Goal: Task Accomplishment & Management: Complete application form

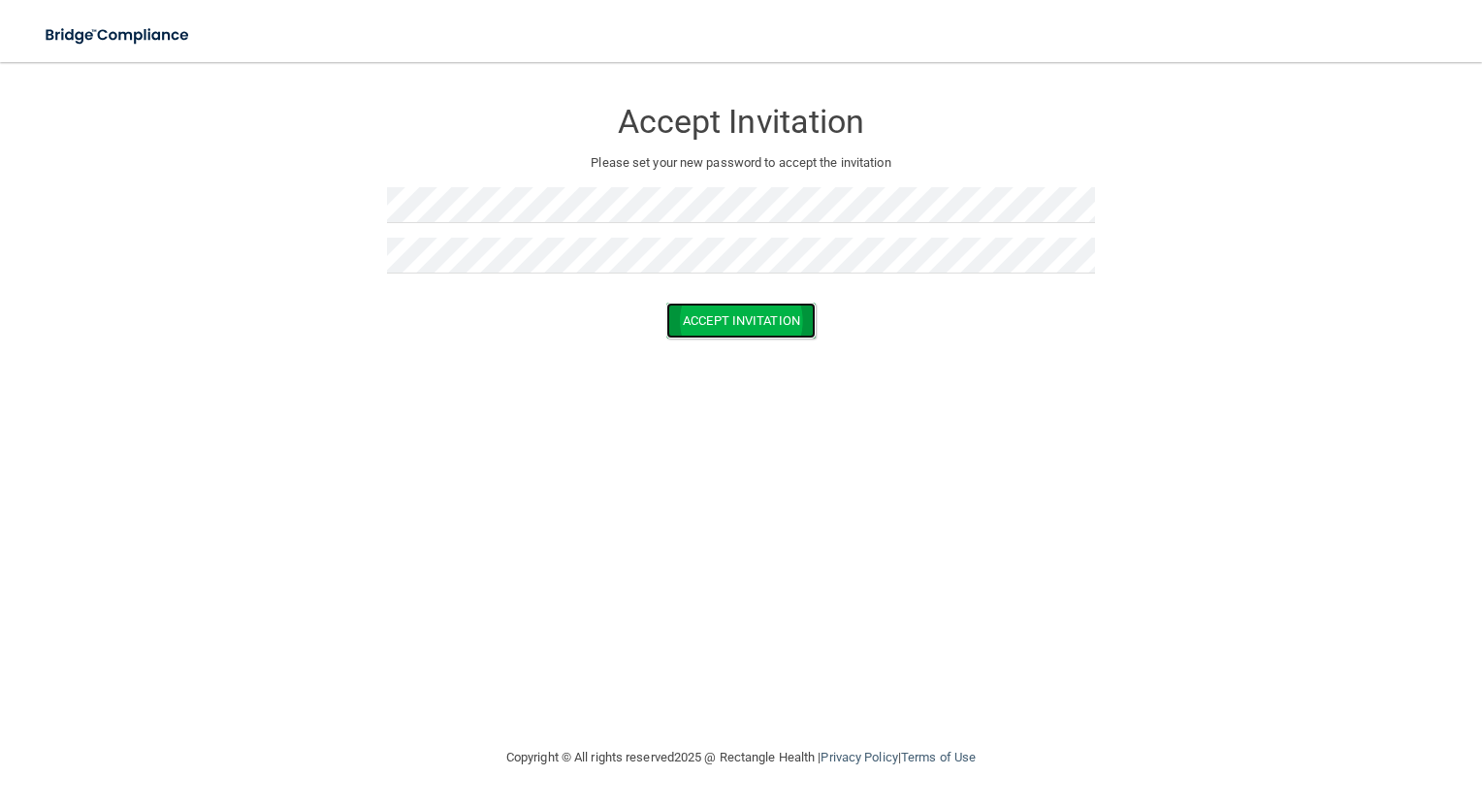
click at [736, 330] on button "Accept Invitation" at bounding box center [740, 321] width 149 height 36
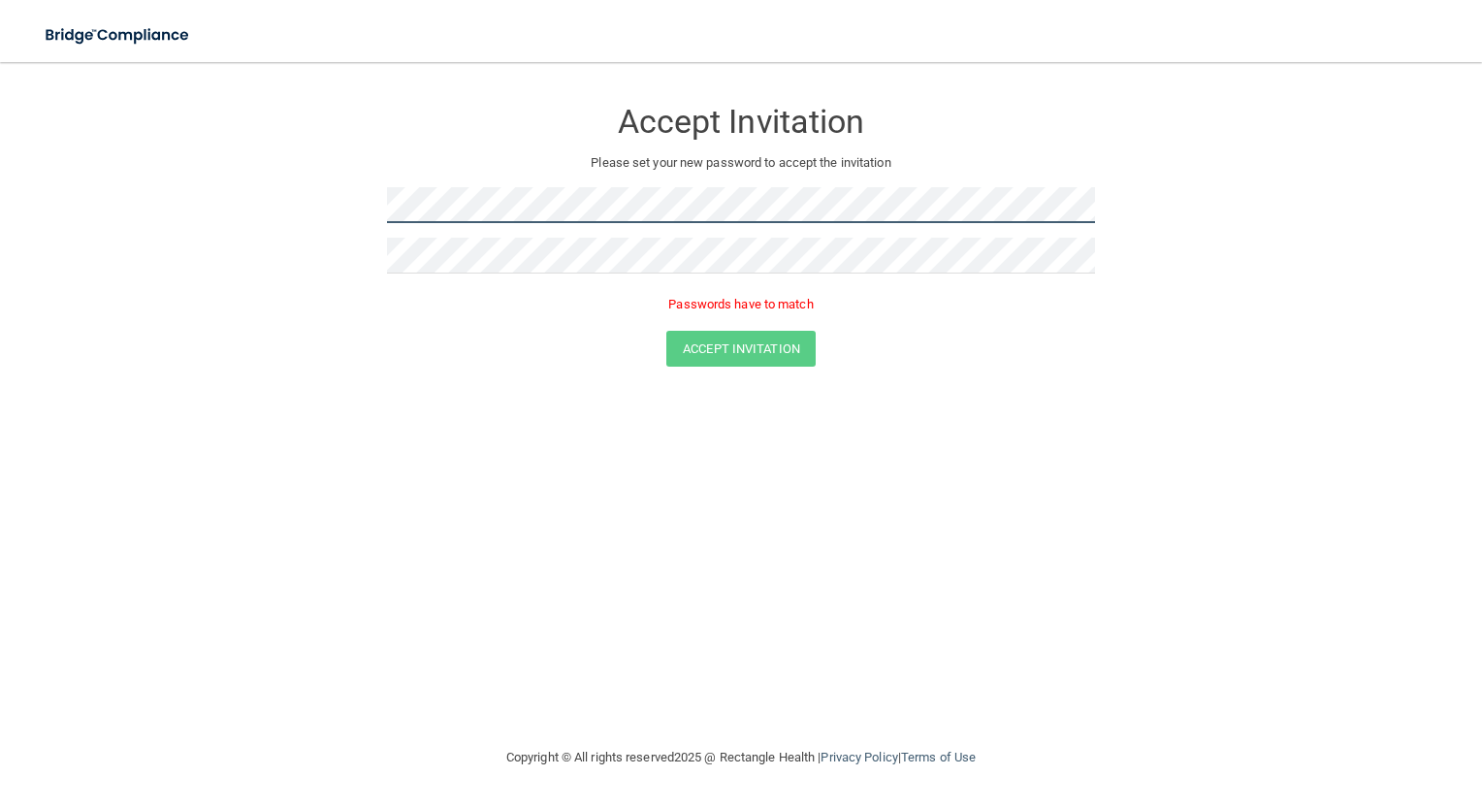
click at [278, 219] on form "Accept Invitation Please set your new password to accept the invitation Passwor…" at bounding box center [741, 235] width 1404 height 308
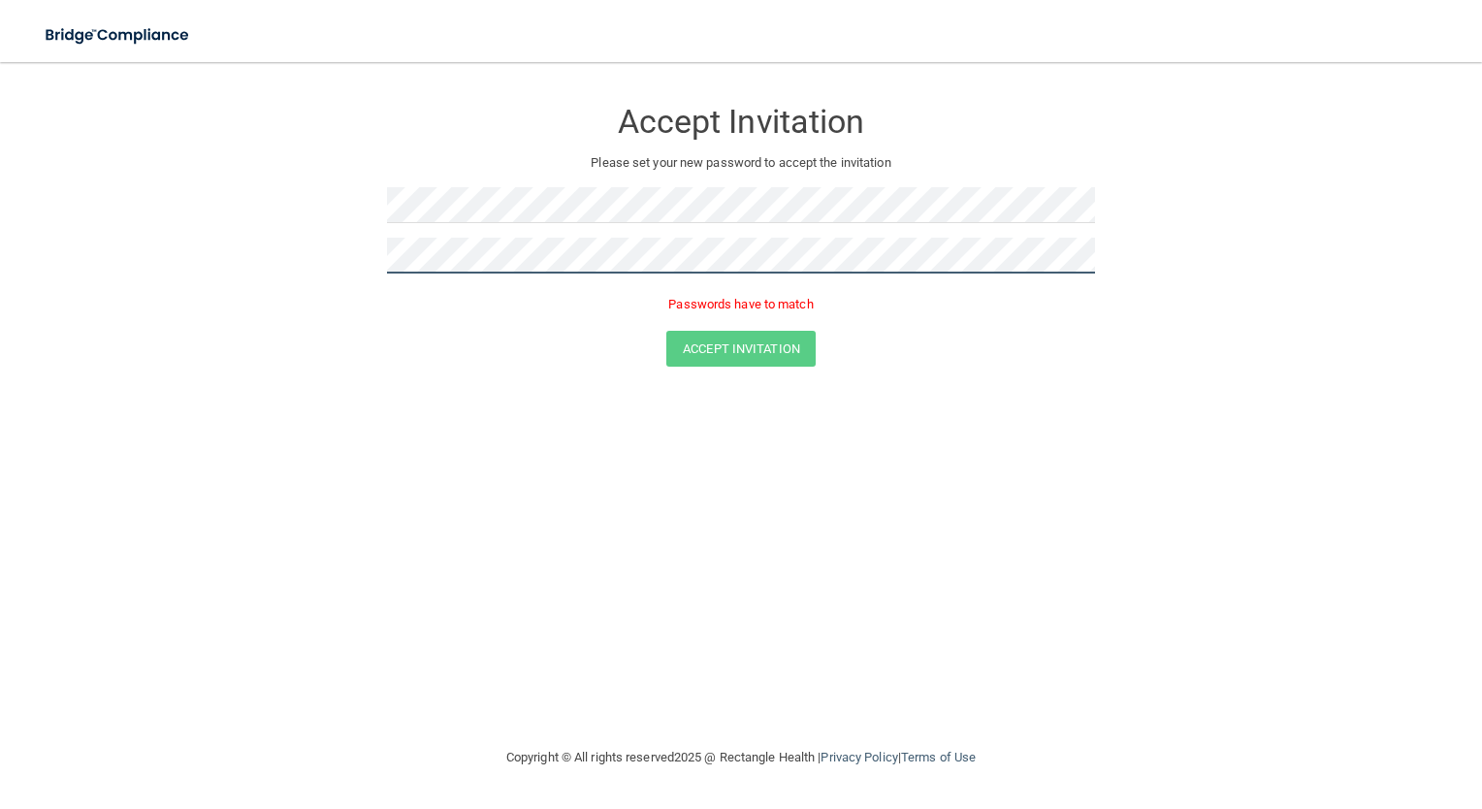
click at [255, 281] on form "Accept Invitation Please set your new password to accept the invitation Passwor…" at bounding box center [741, 235] width 1404 height 308
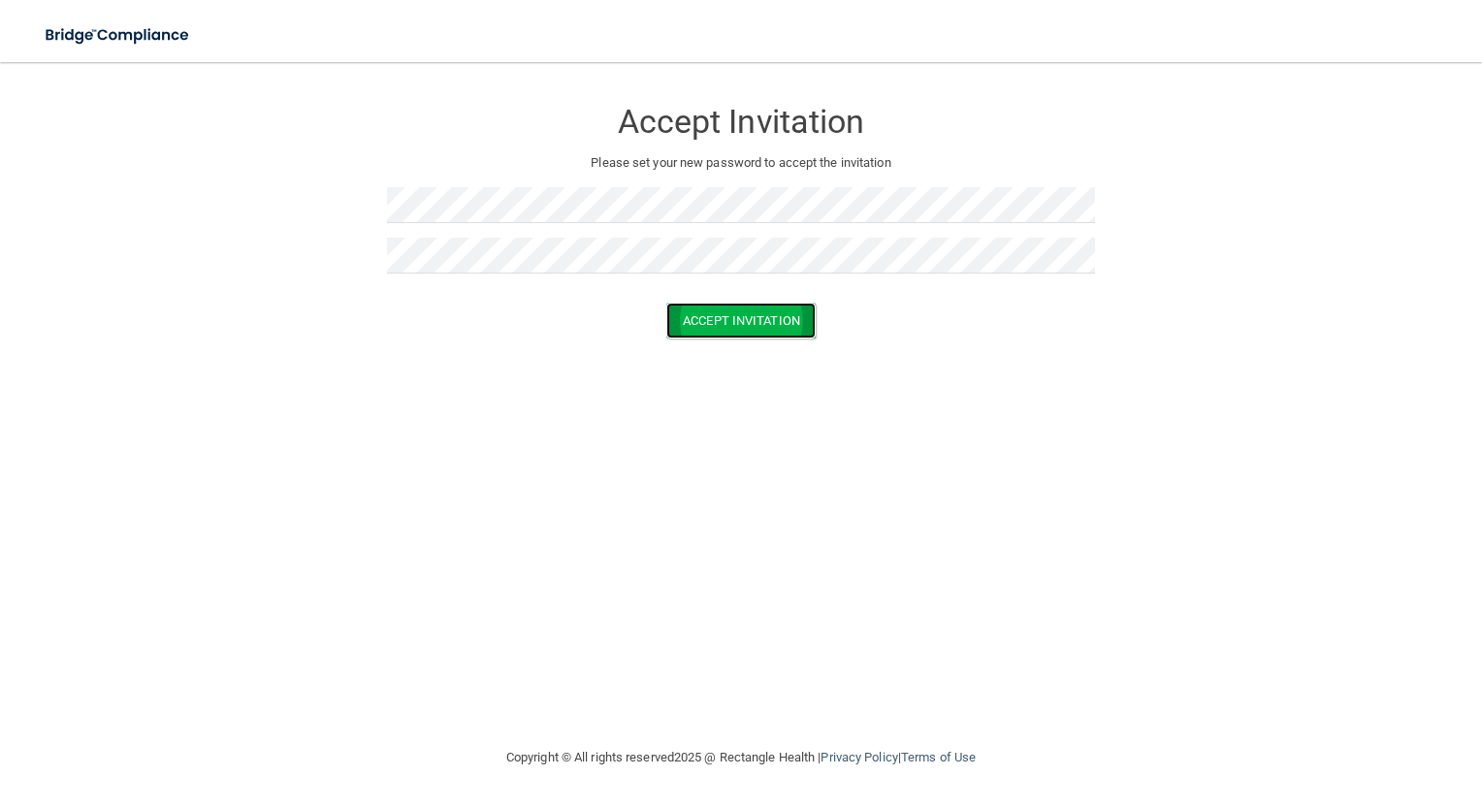
click at [729, 323] on button "Accept Invitation" at bounding box center [740, 321] width 149 height 36
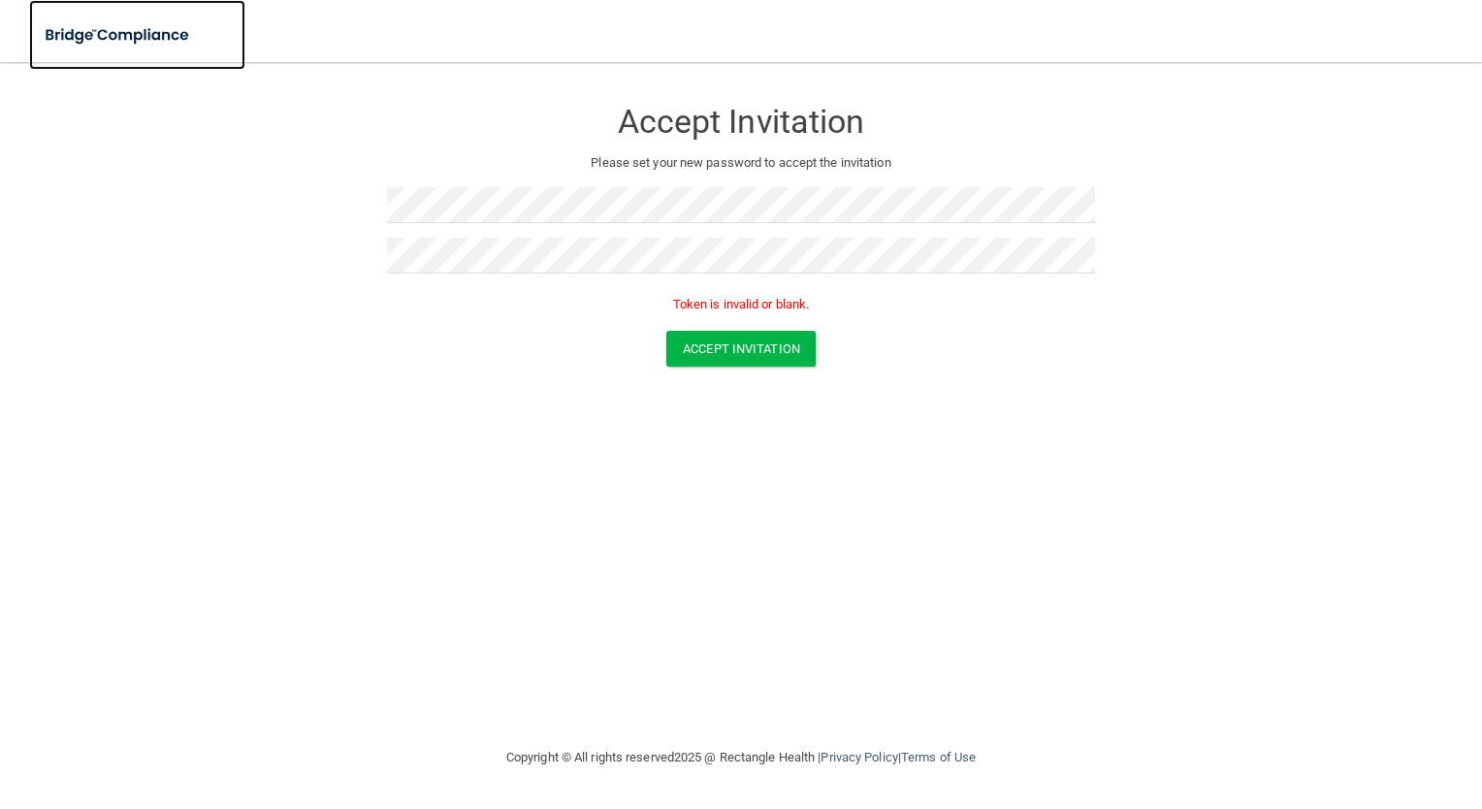
click at [165, 35] on img at bounding box center [118, 36] width 178 height 40
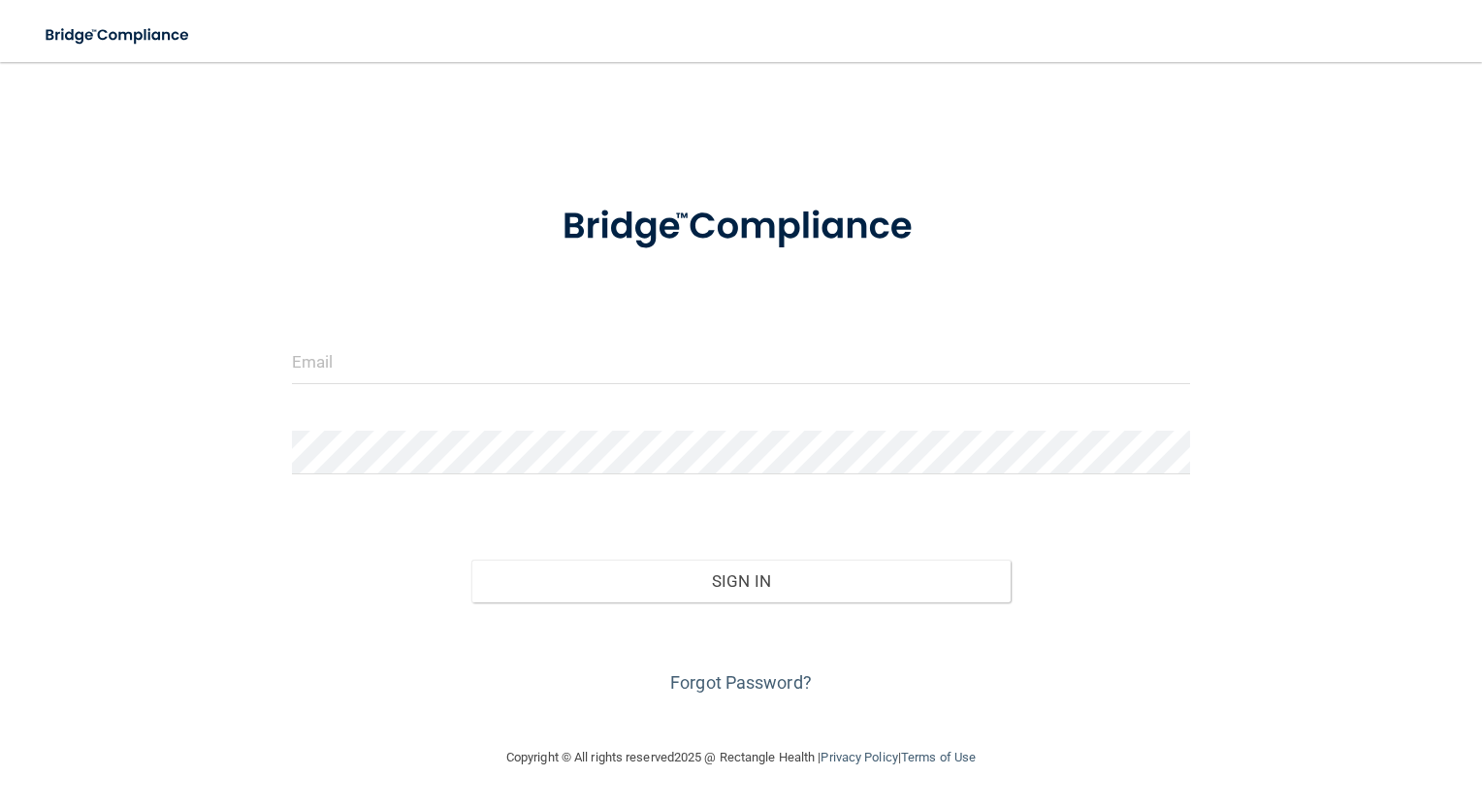
click at [450, 336] on form "Invalid email/password. You don't have permission to access that page. Sign In …" at bounding box center [741, 438] width 899 height 520
click at [371, 374] on input "email" at bounding box center [741, 362] width 899 height 44
type input "[PERSON_NAME][EMAIL_ADDRESS][DOMAIN_NAME]"
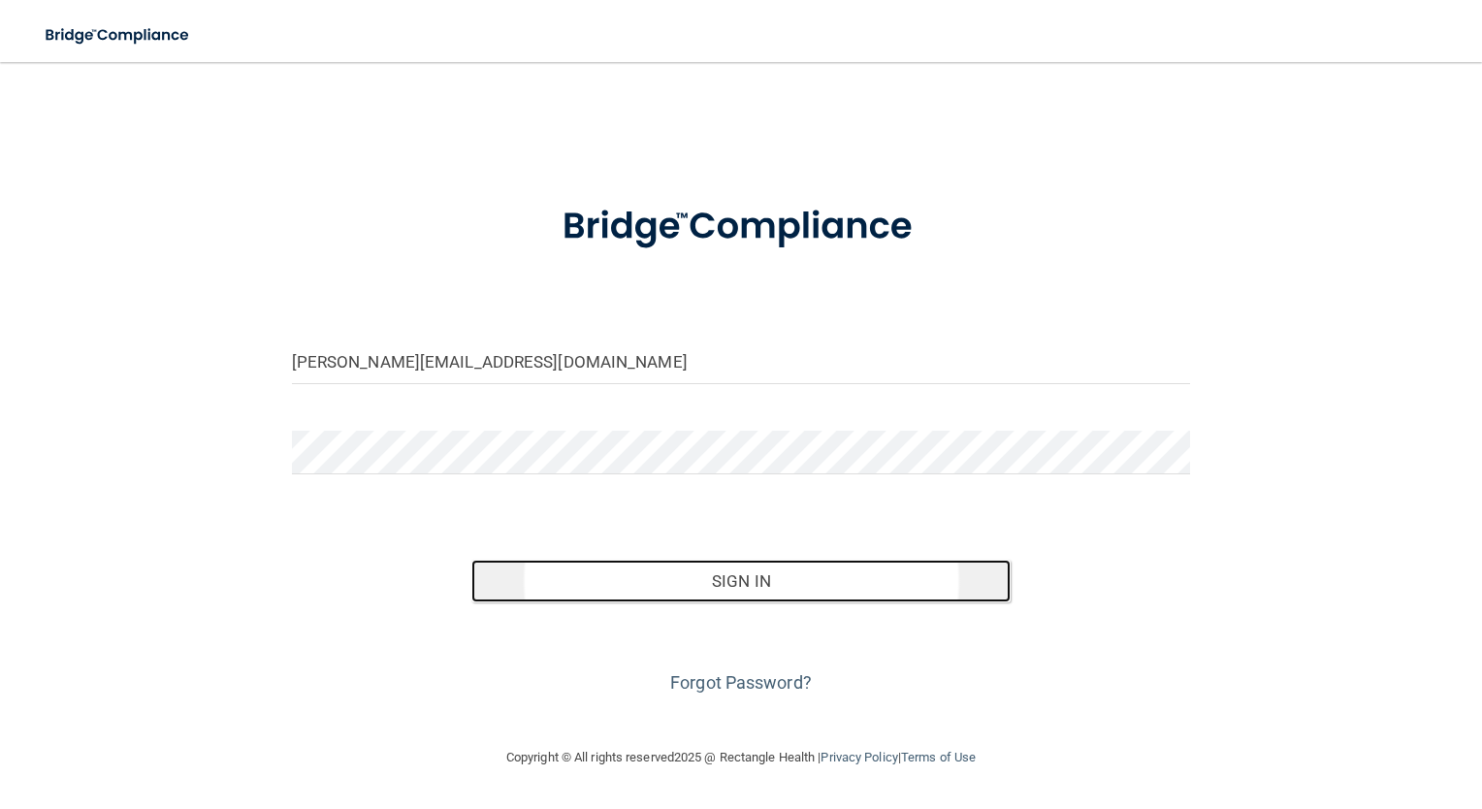
click at [694, 586] on button "Sign In" at bounding box center [740, 581] width 539 height 43
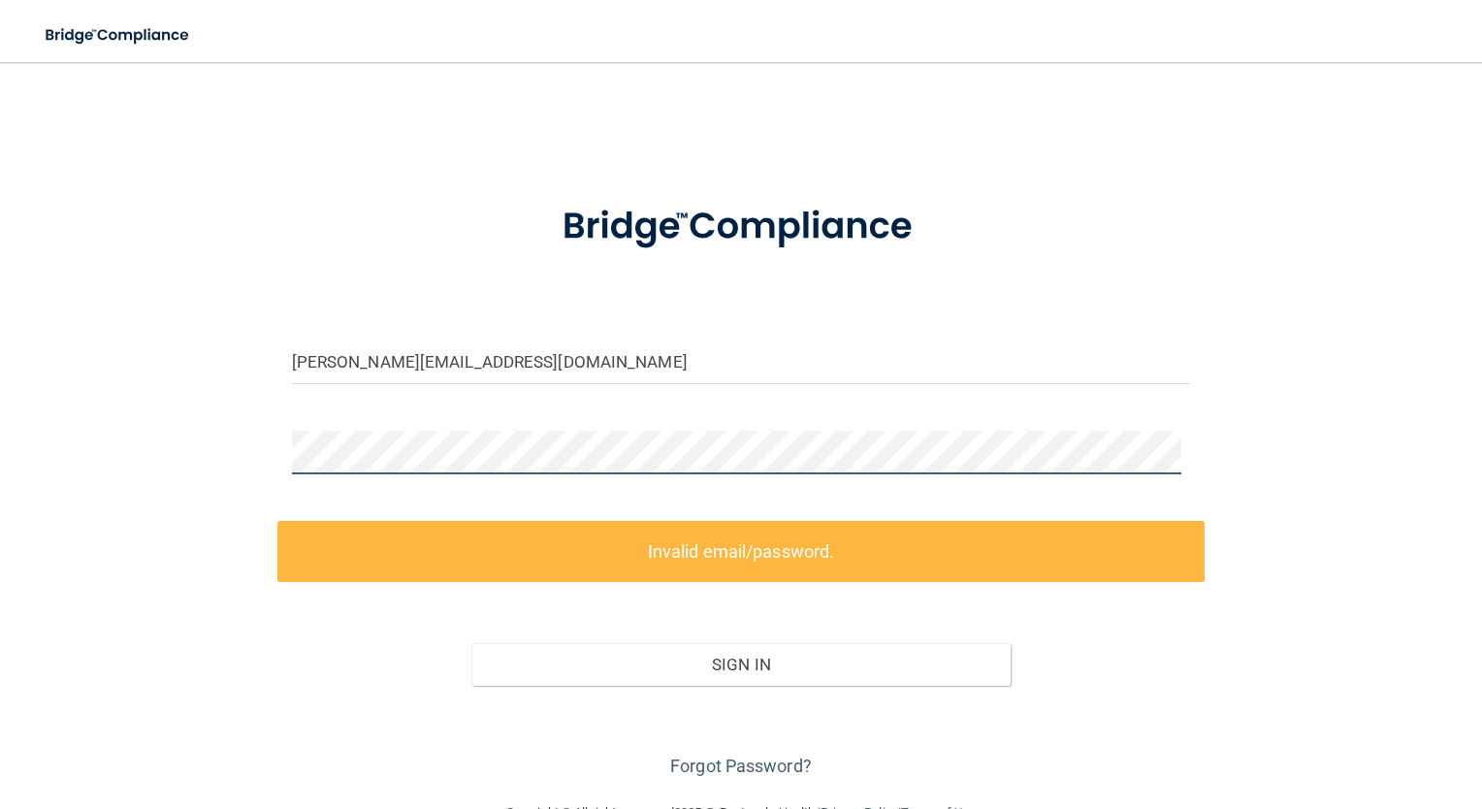
click at [257, 466] on div "mccracken.mira@gmail.com Invalid email/password. You don't have permission to a…" at bounding box center [741, 431] width 1404 height 700
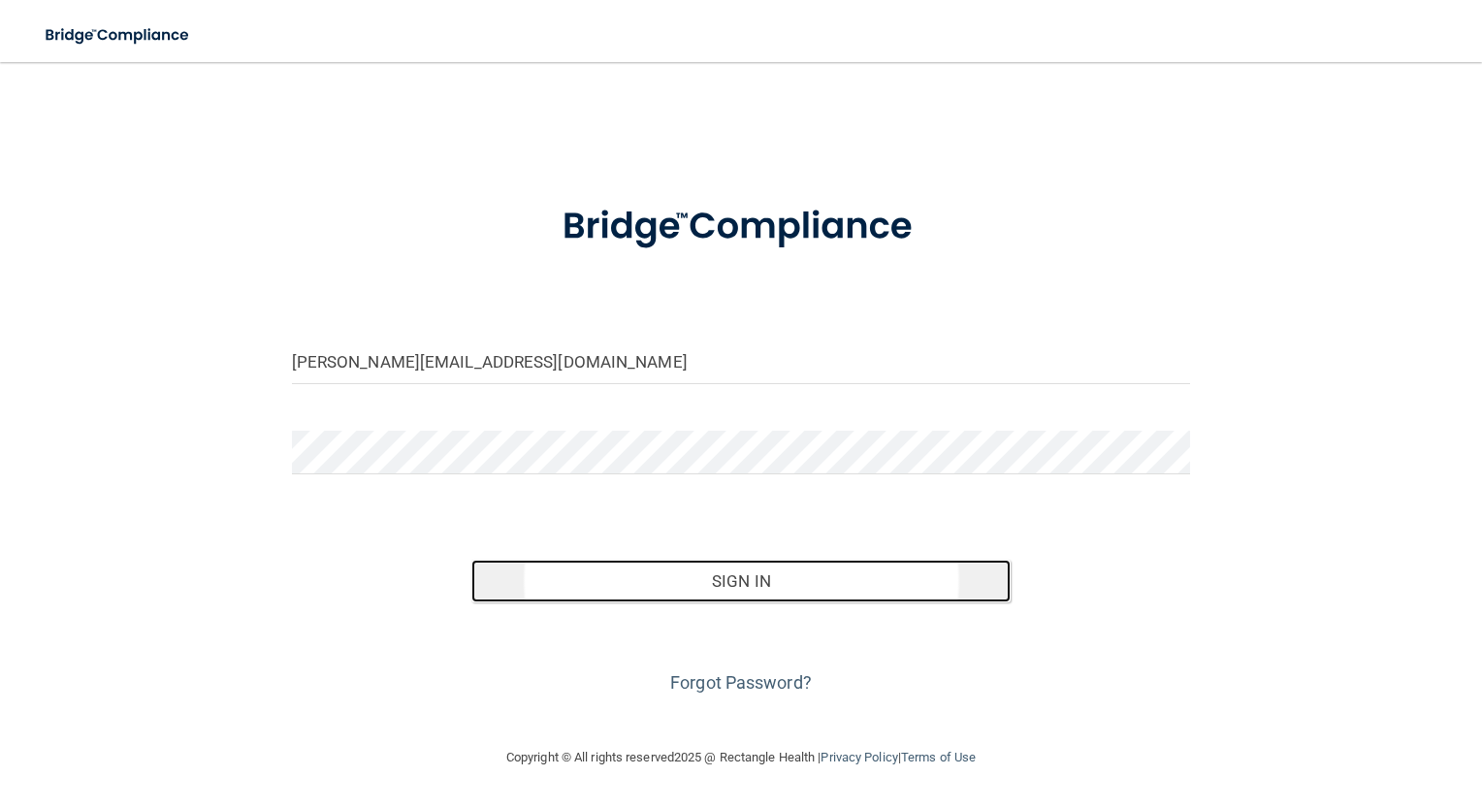
click at [675, 580] on button "Sign In" at bounding box center [740, 581] width 539 height 43
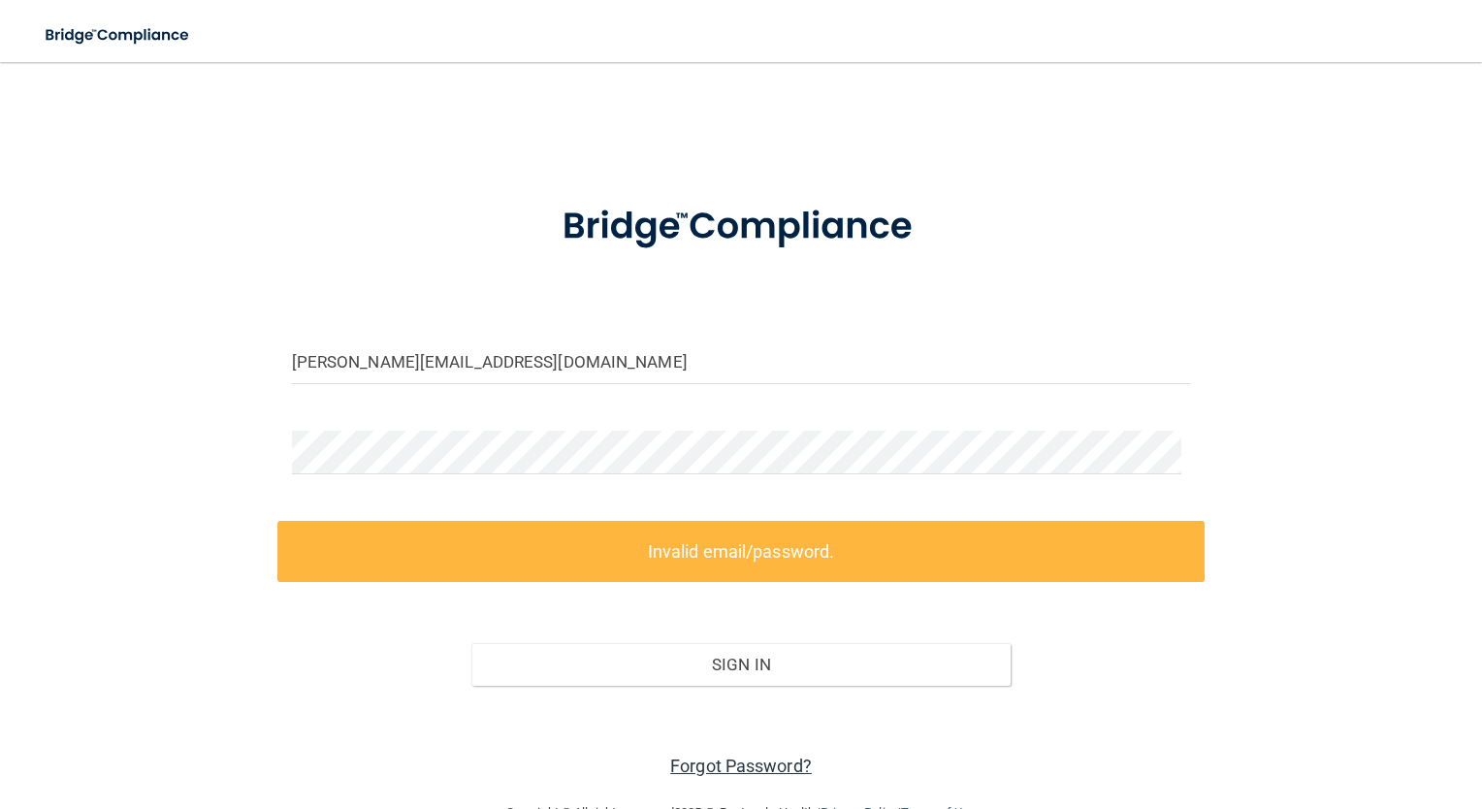
click at [743, 761] on link "Forgot Password?" at bounding box center [741, 766] width 142 height 20
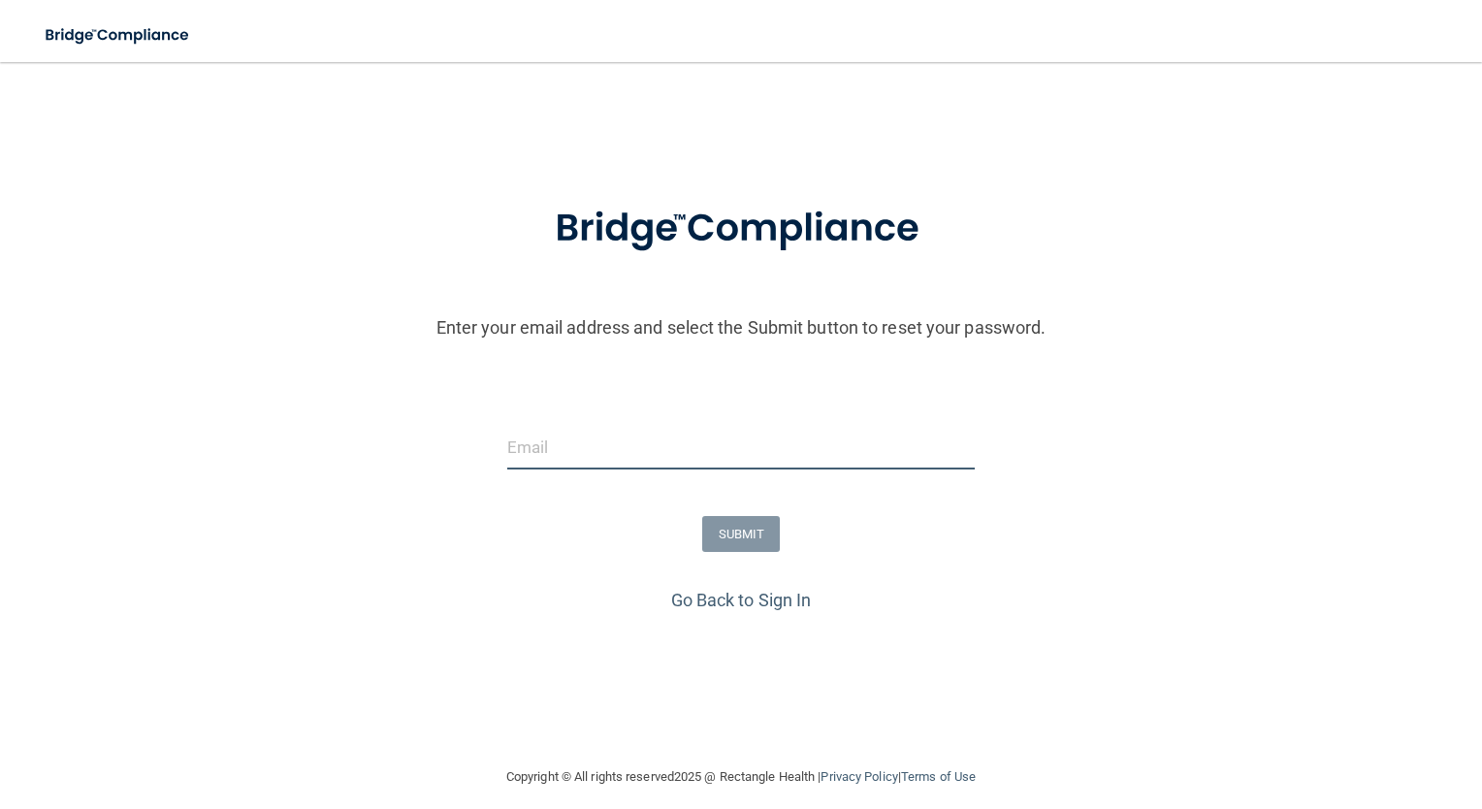
click at [710, 466] on input "email" at bounding box center [741, 448] width 468 height 44
type input "[PERSON_NAME][EMAIL_ADDRESS][DOMAIN_NAME]"
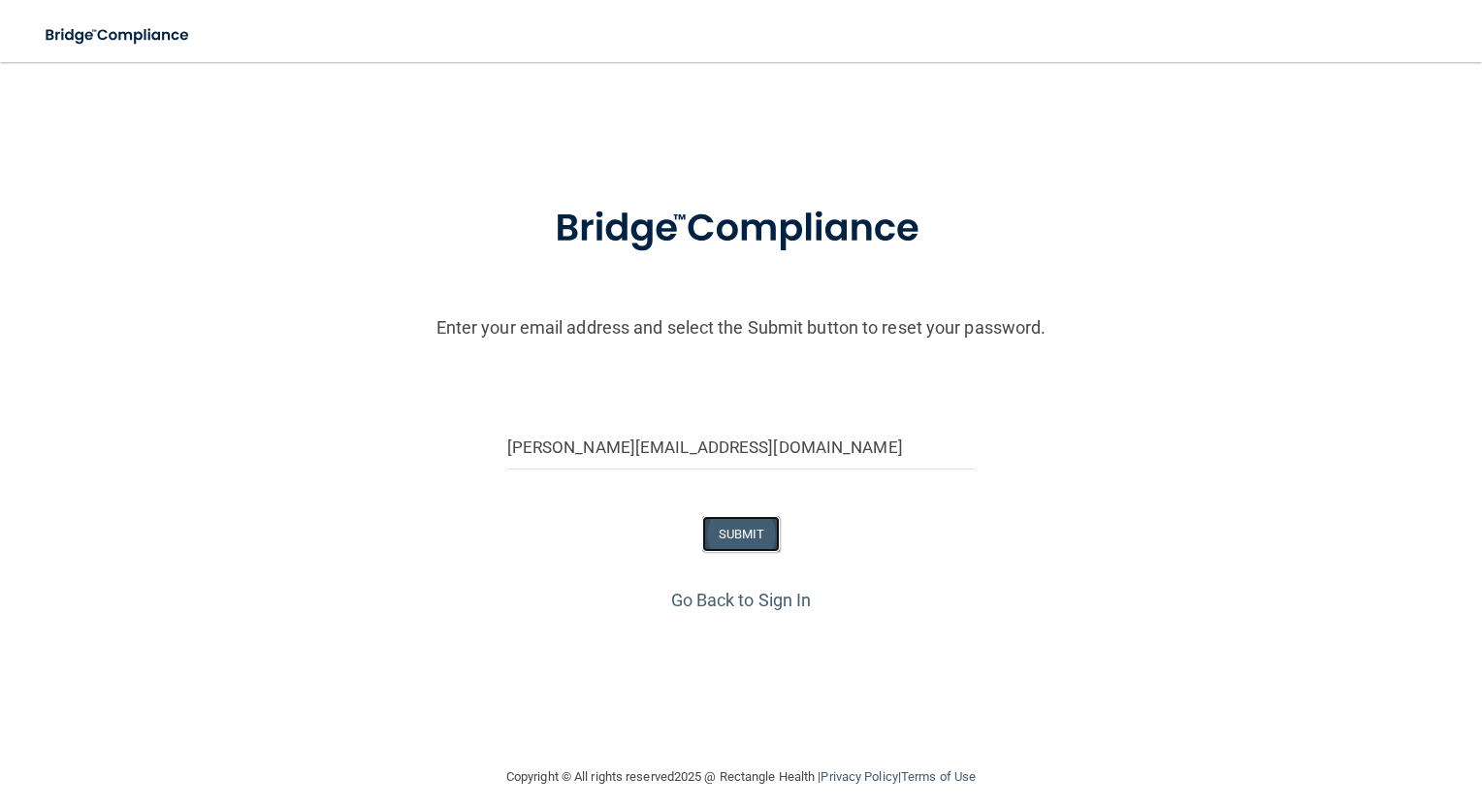
click at [746, 542] on button "SUBMIT" at bounding box center [741, 534] width 79 height 36
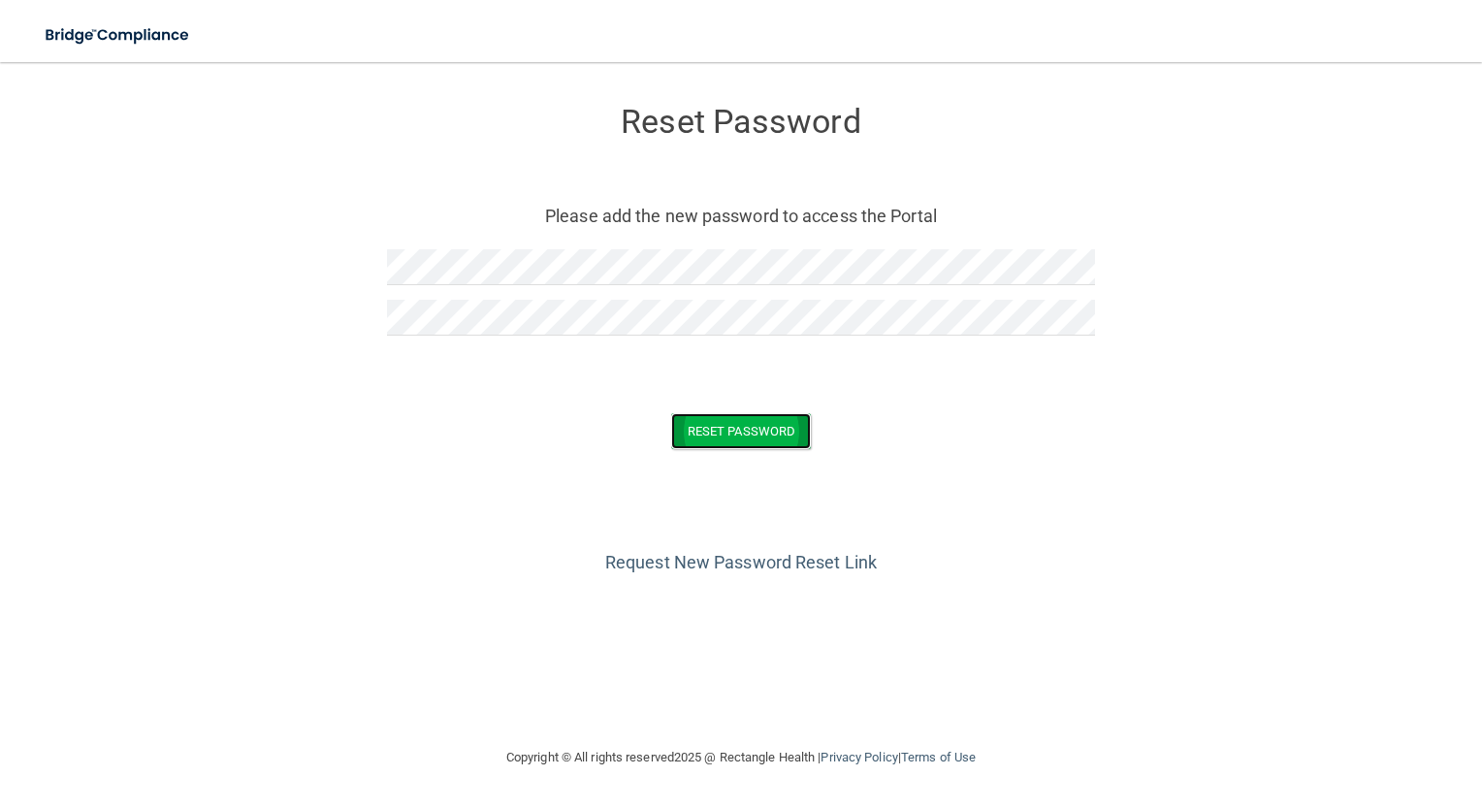
click at [745, 440] on button "Reset Password" at bounding box center [741, 431] width 140 height 36
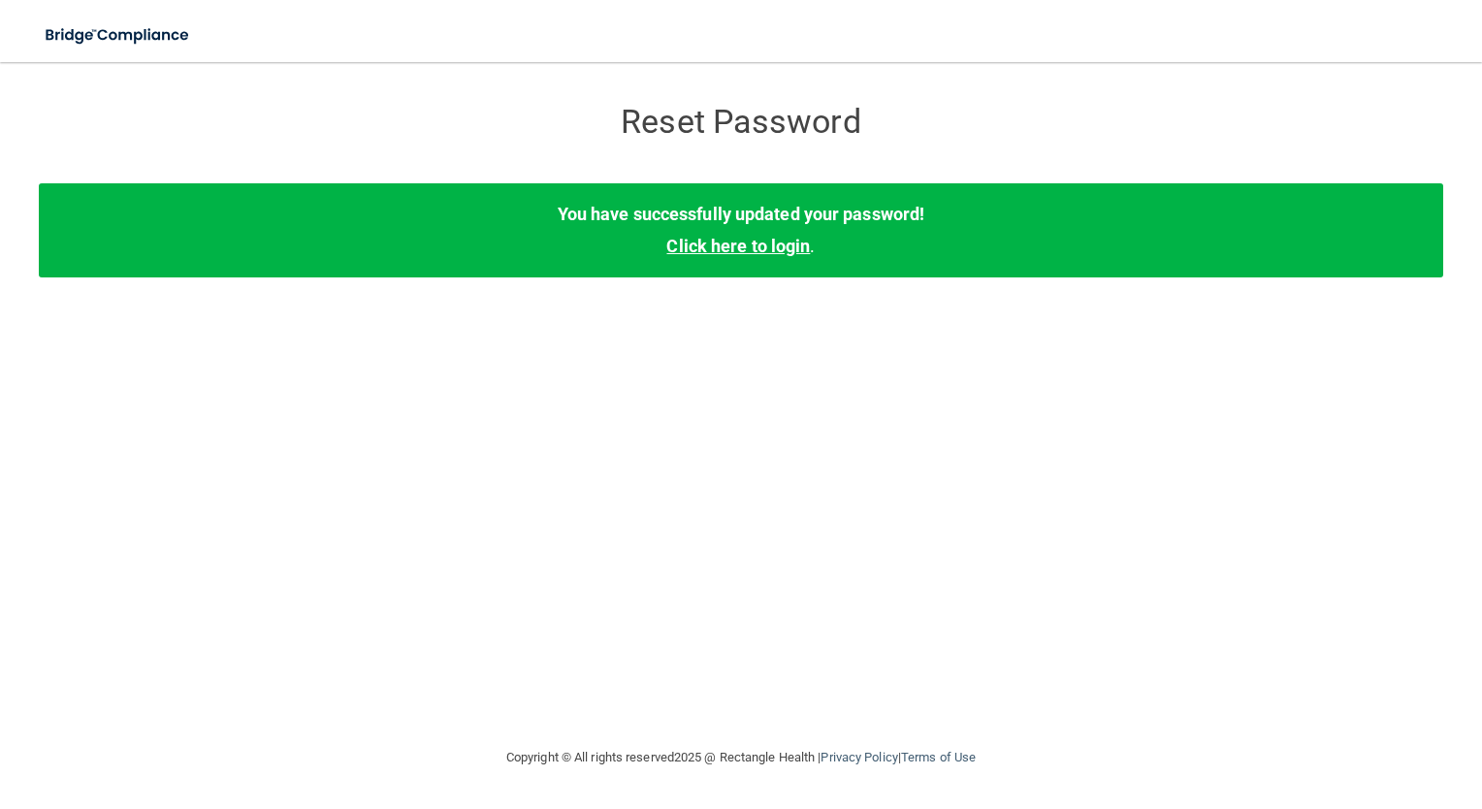
click at [710, 242] on link "Click here to login" at bounding box center [738, 246] width 144 height 20
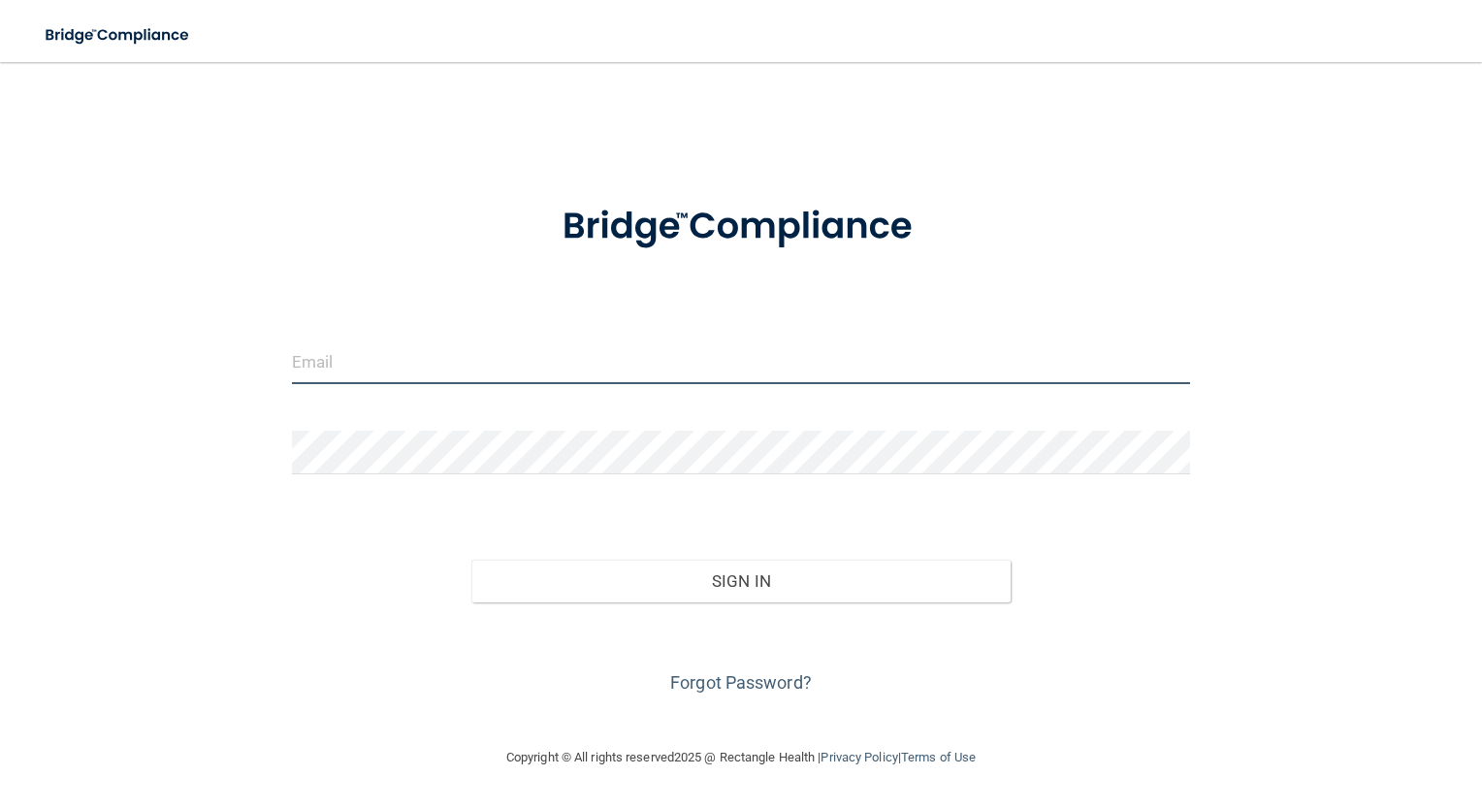
click at [398, 367] on input "email" at bounding box center [741, 362] width 899 height 44
type input "[PERSON_NAME][EMAIL_ADDRESS][DOMAIN_NAME]"
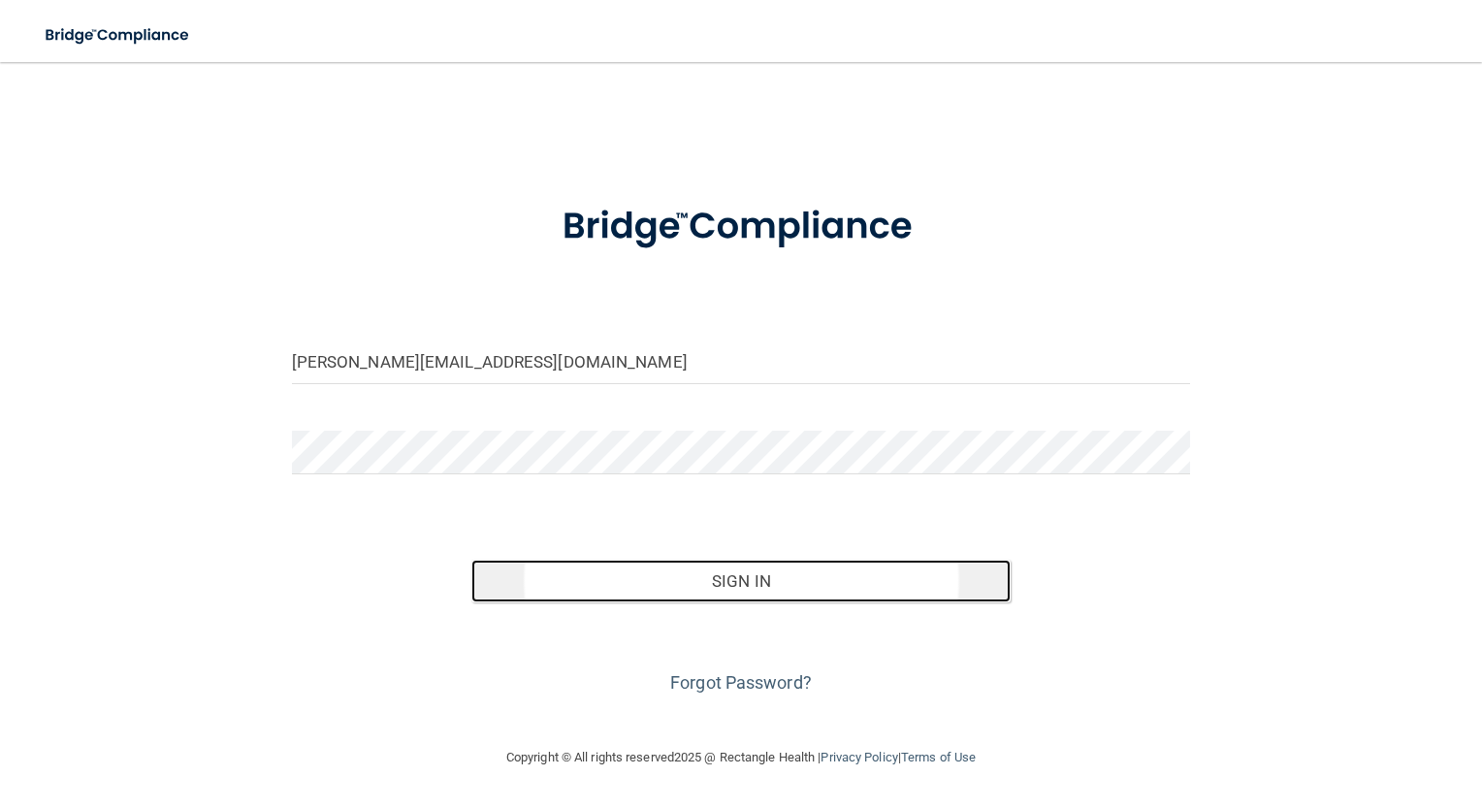
click at [609, 578] on button "Sign In" at bounding box center [740, 581] width 539 height 43
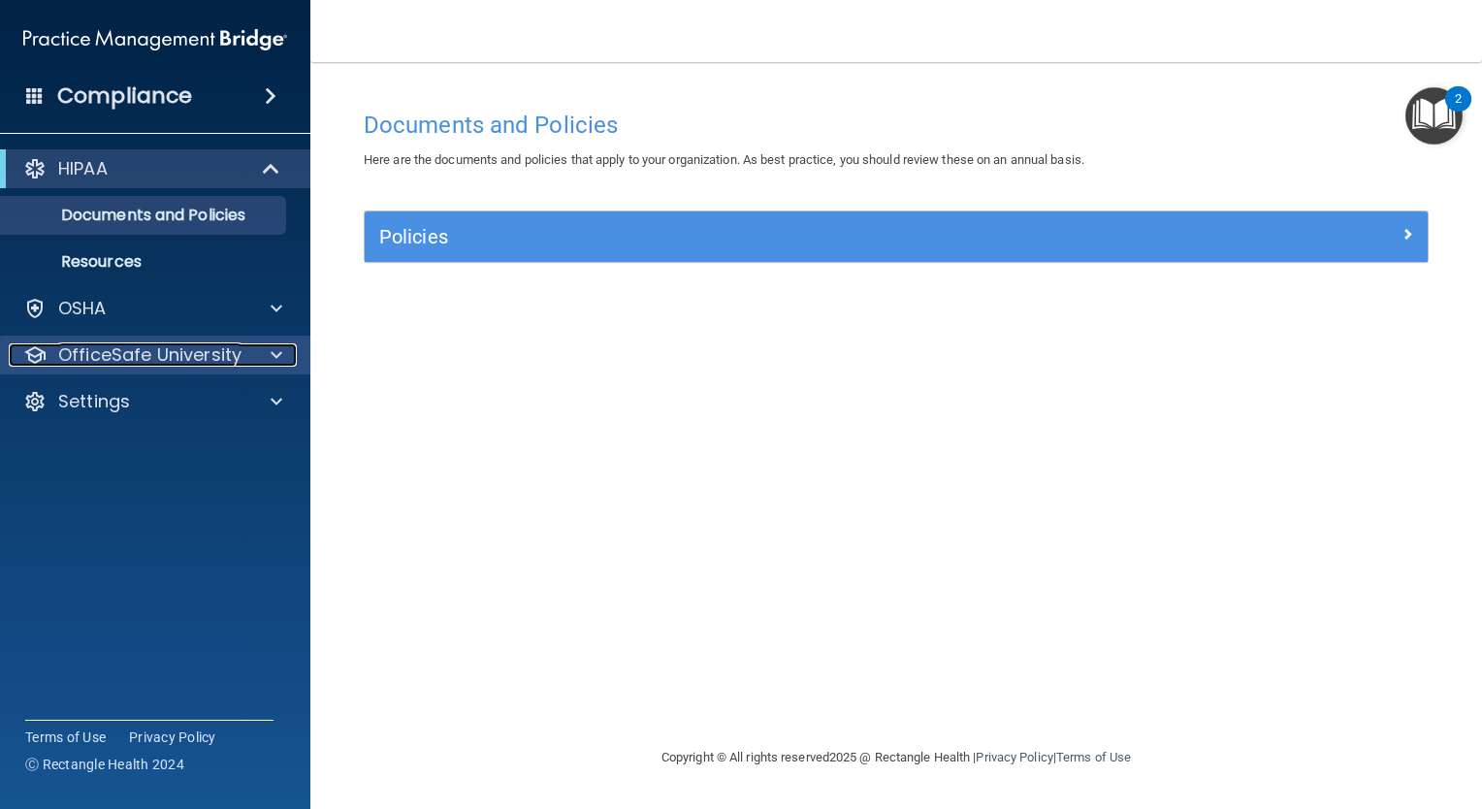
click at [276, 356] on span at bounding box center [277, 354] width 12 height 23
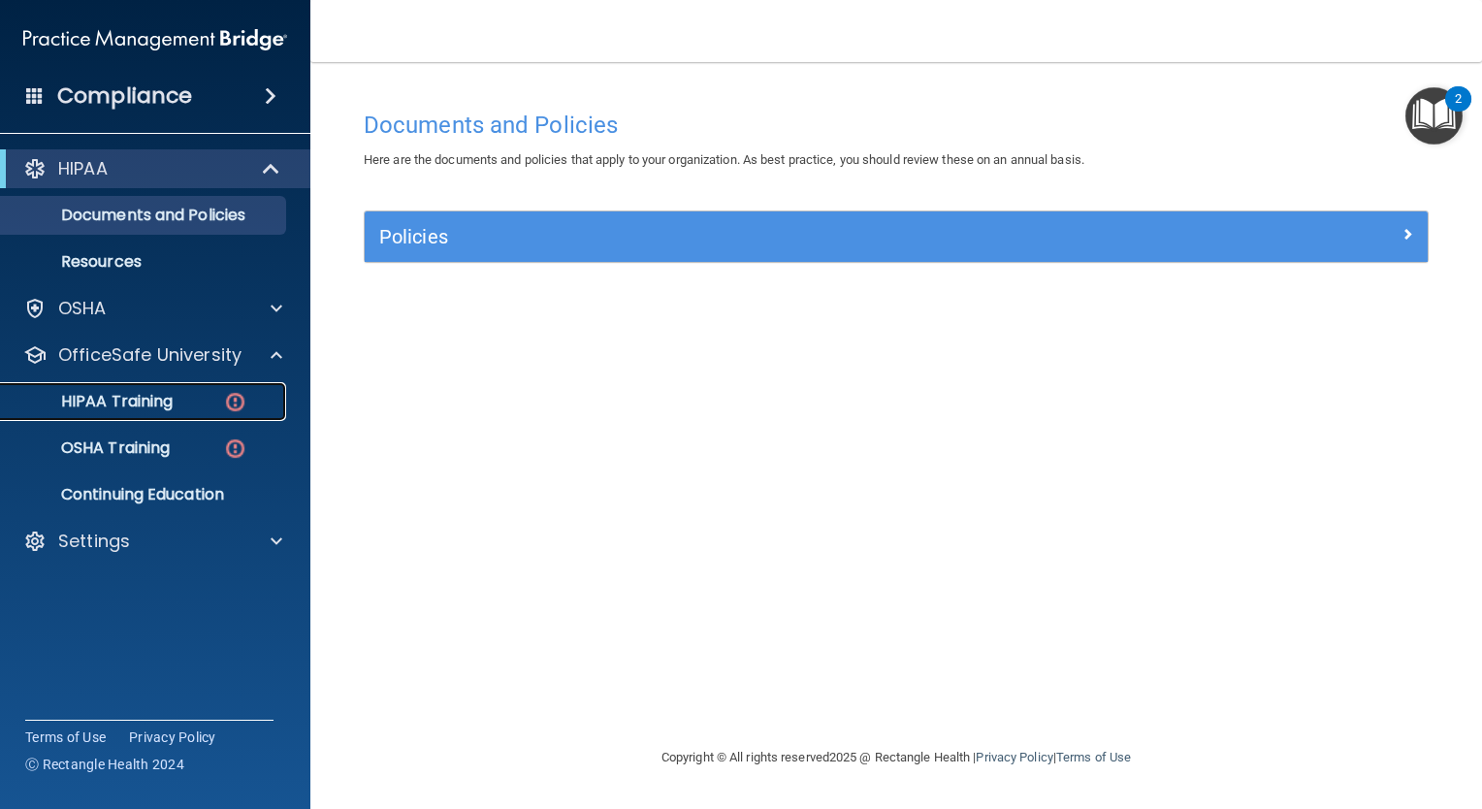
click at [155, 403] on p "HIPAA Training" at bounding box center [93, 401] width 160 height 19
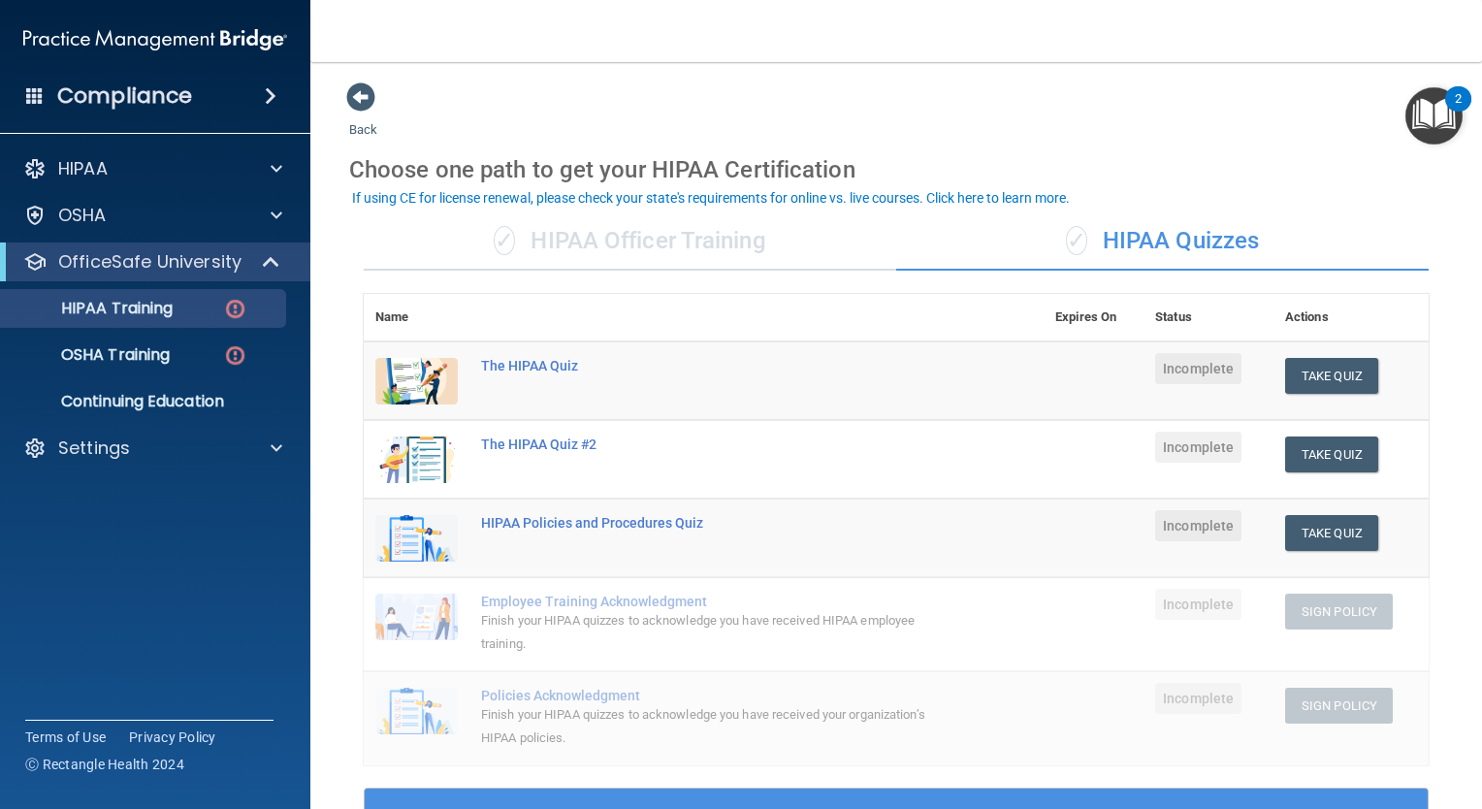
click at [540, 241] on div "✓ HIPAA Officer Training" at bounding box center [630, 241] width 532 height 58
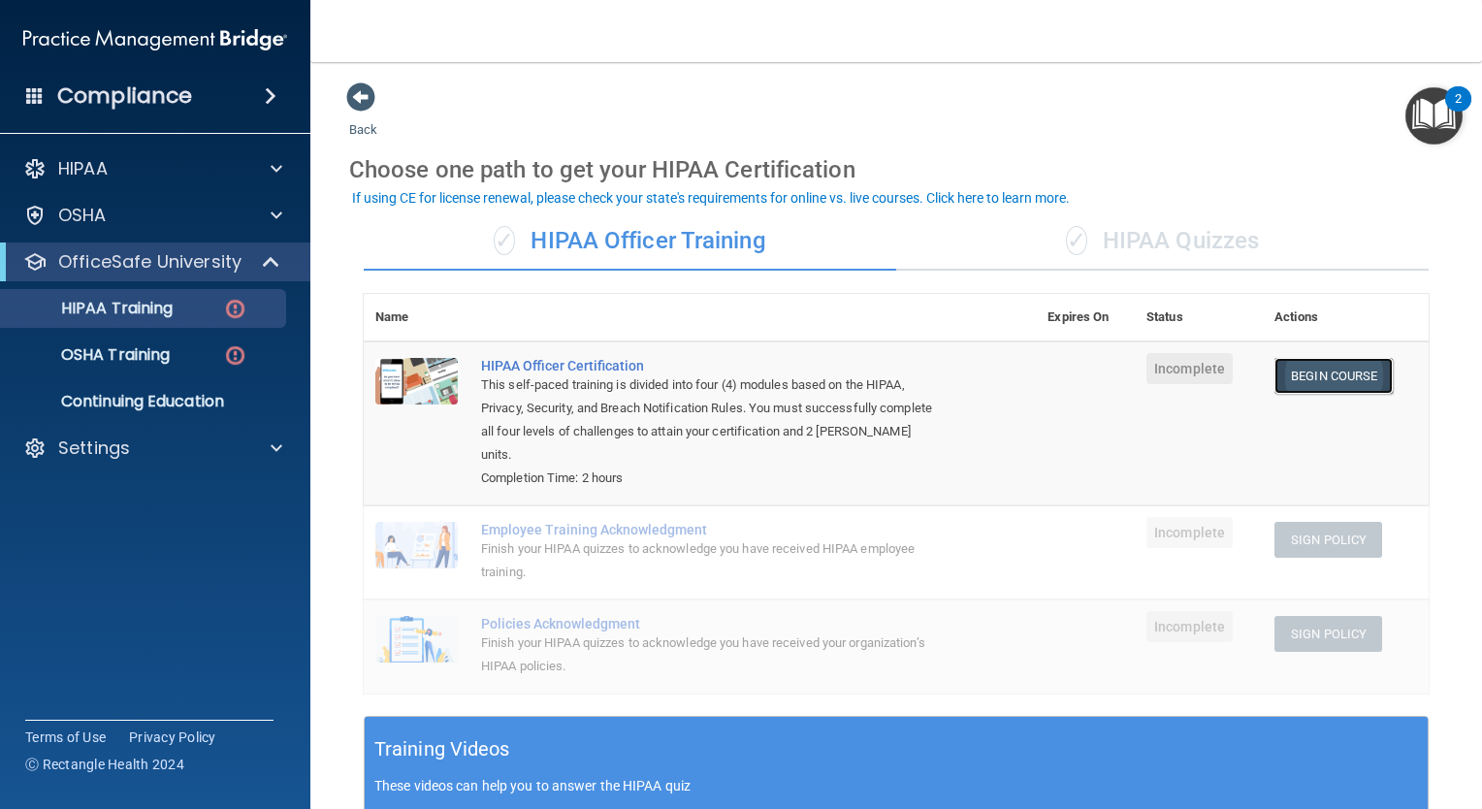
click at [1315, 374] on link "Begin Course" at bounding box center [1333, 376] width 118 height 36
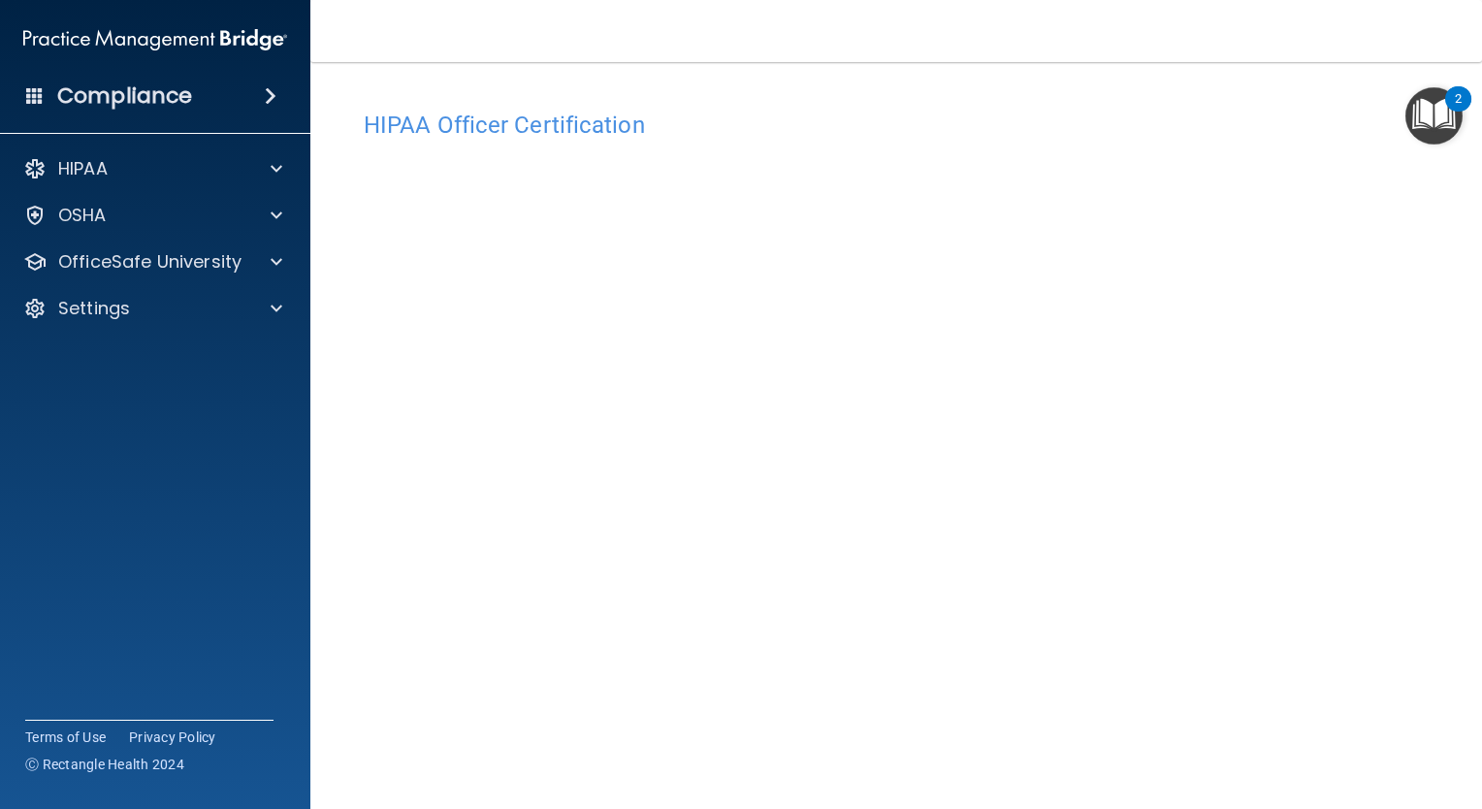
click at [1434, 114] on img "Open Resource Center, 2 new notifications" at bounding box center [1433, 115] width 57 height 57
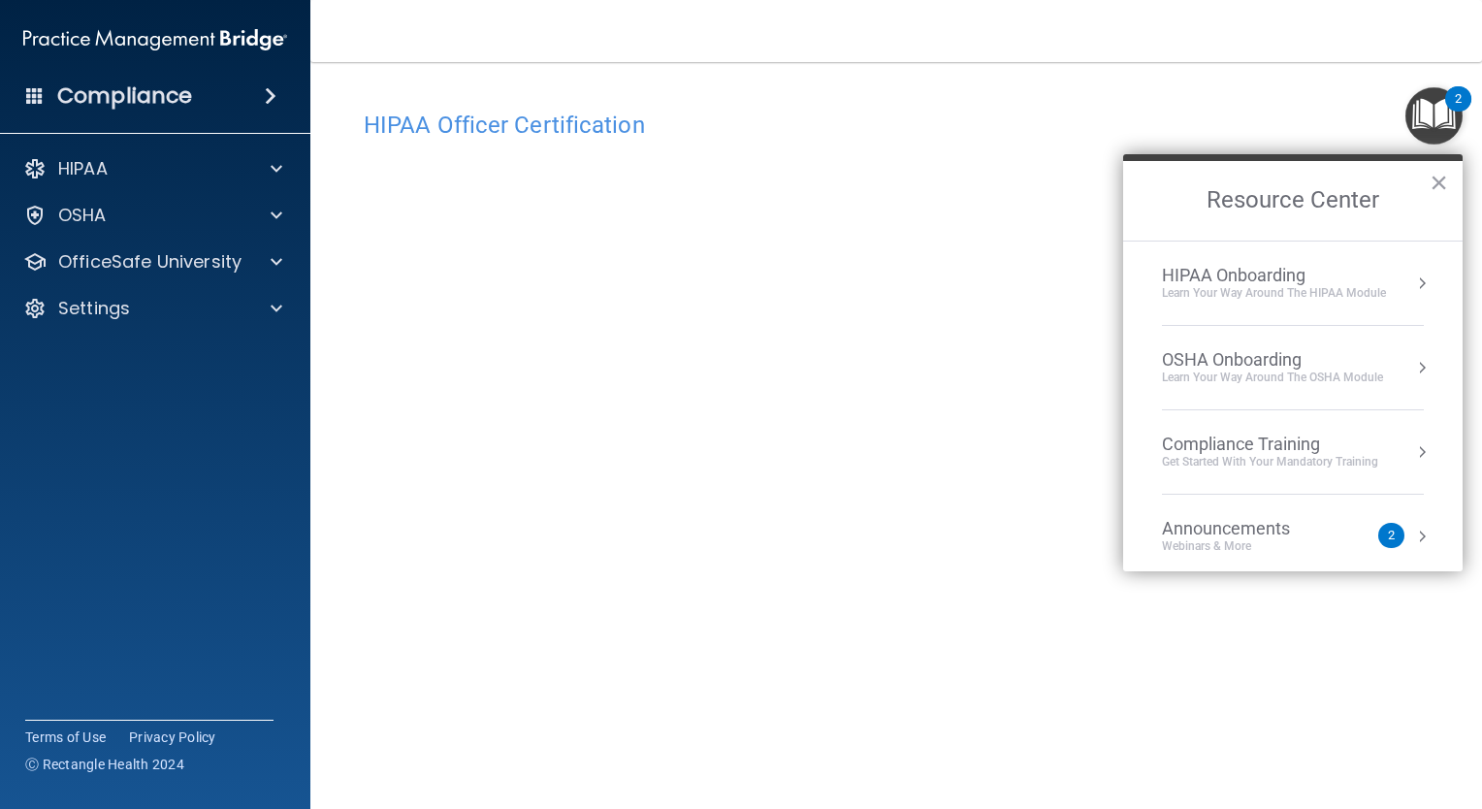
click at [1438, 113] on img "Open Resource Center, 2 new notifications" at bounding box center [1433, 115] width 57 height 57
